Goal: Register for event/course

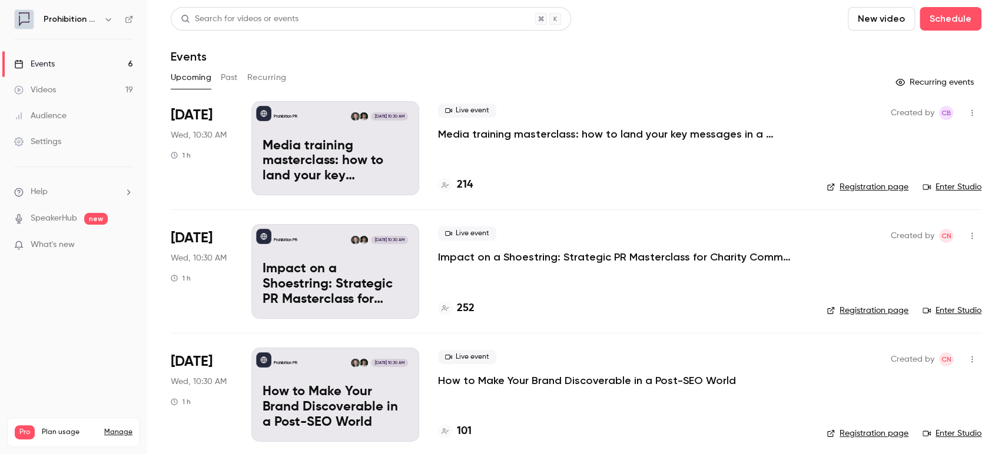
click at [486, 119] on div "Live event Media training masterclass: how to land your key messages in a digit…" at bounding box center [623, 123] width 370 height 38
click at [490, 130] on p "Media training masterclass: how to land your key messages in a digital-first wo…" at bounding box center [614, 134] width 353 height 14
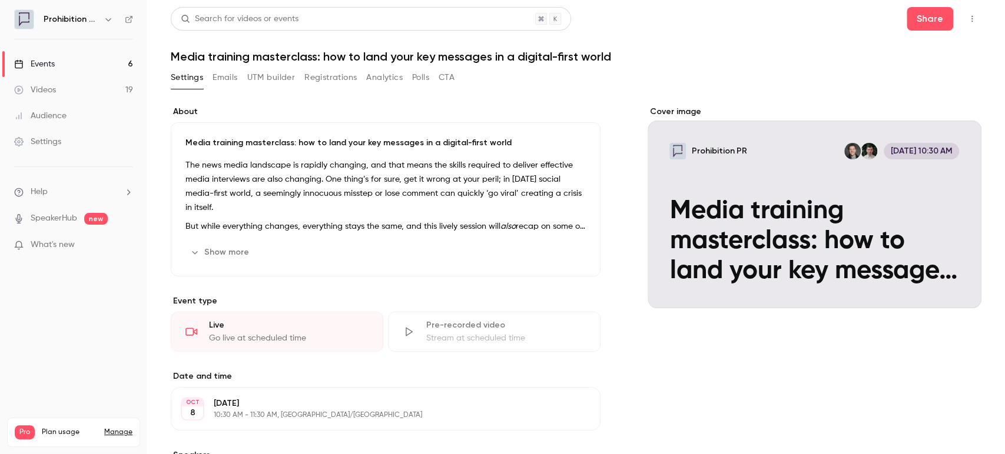
click at [967, 19] on icon "button" at bounding box center [971, 19] width 9 height 8
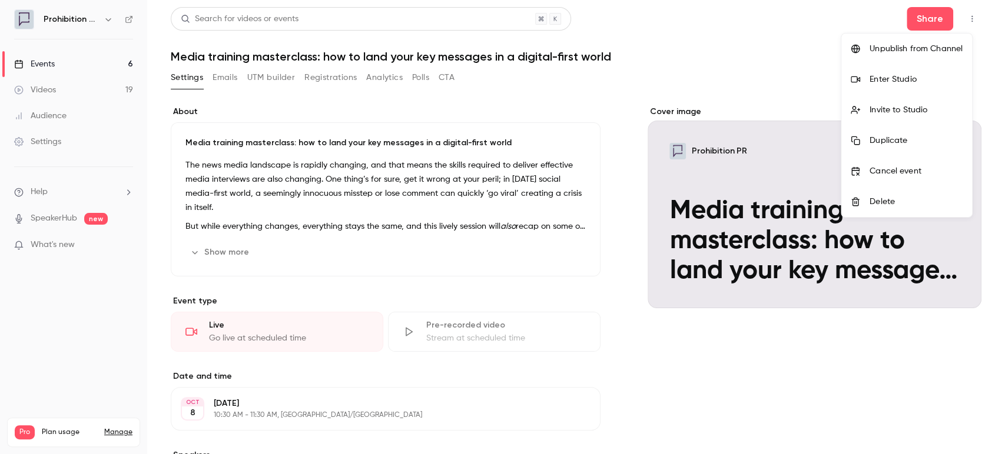
click at [923, 79] on div "Enter Studio" at bounding box center [915, 80] width 93 height 12
